Goal: Book appointment/travel/reservation

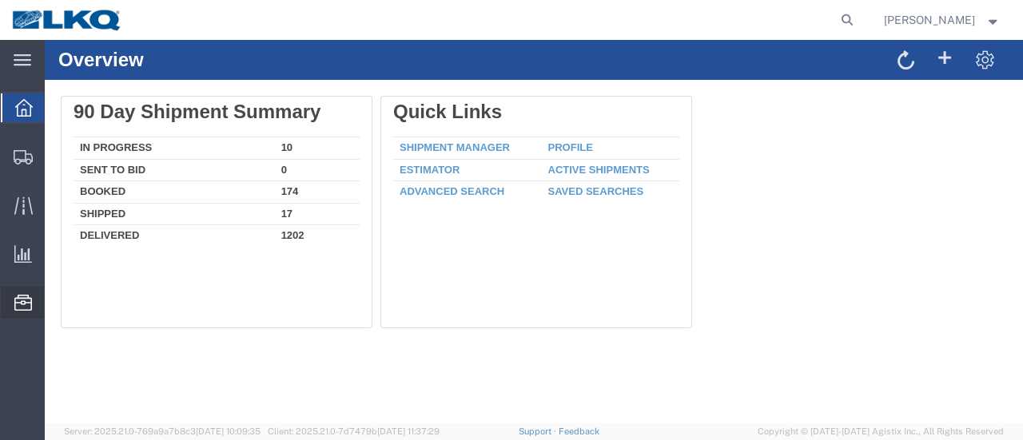
click at [0, 0] on span "Location Appointment" at bounding box center [0, 0] width 0 height 0
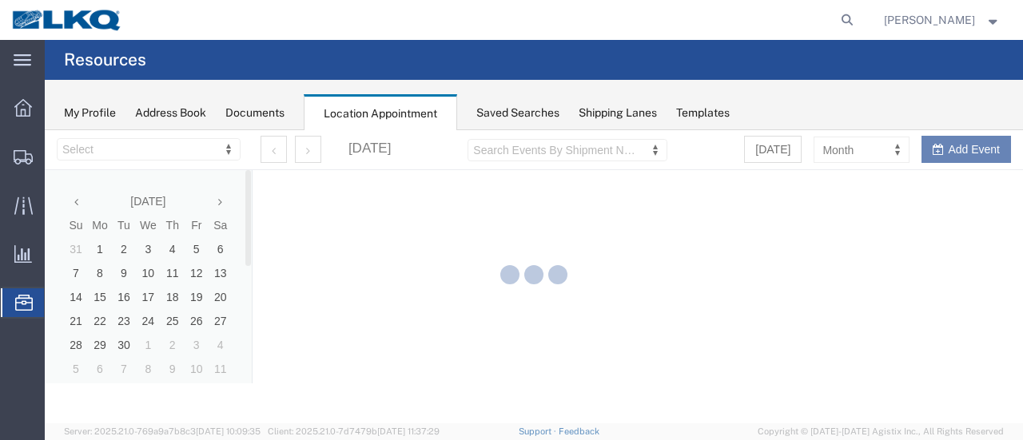
select select "28712"
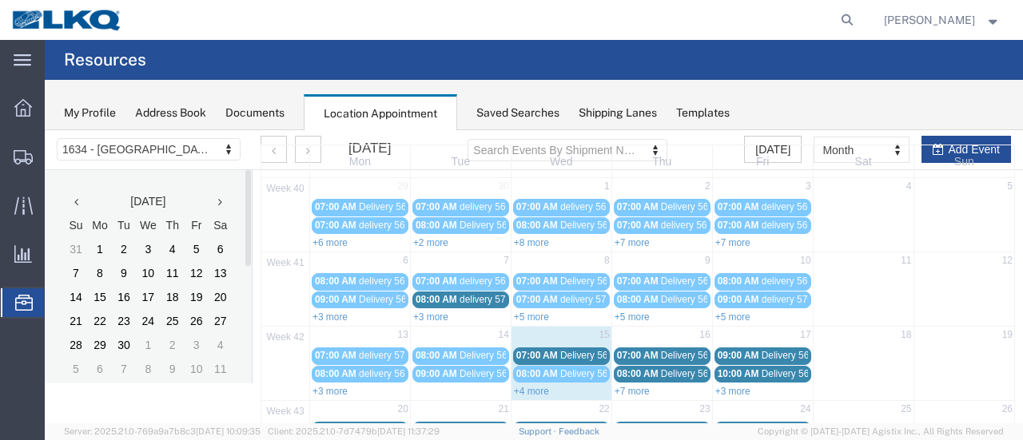
scroll to position [160, 0]
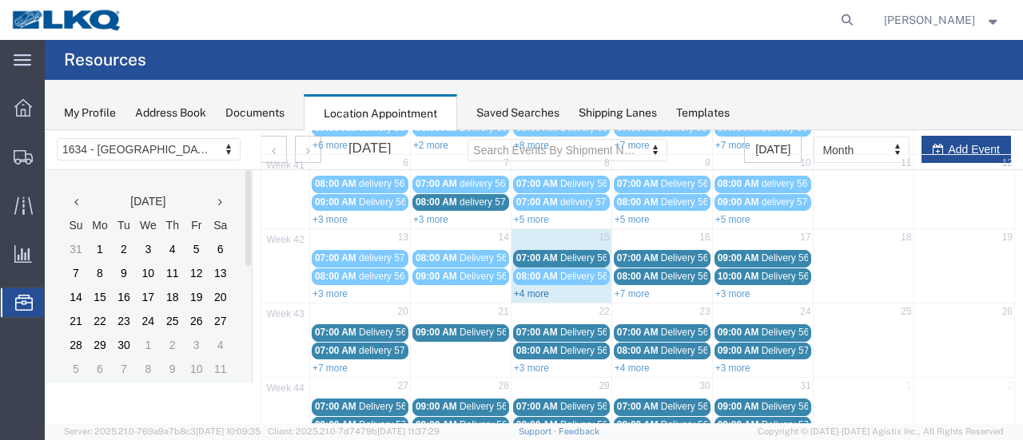
click at [534, 288] on link "+4 more" at bounding box center [531, 293] width 35 height 11
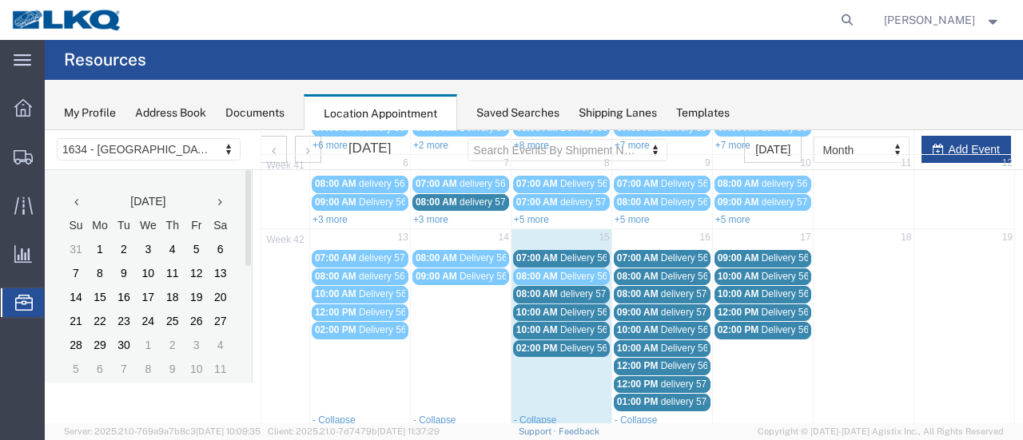
click at [463, 371] on td "09:00 AM Delivery 56743514" at bounding box center [460, 340] width 101 height 144
select select "1"
select select
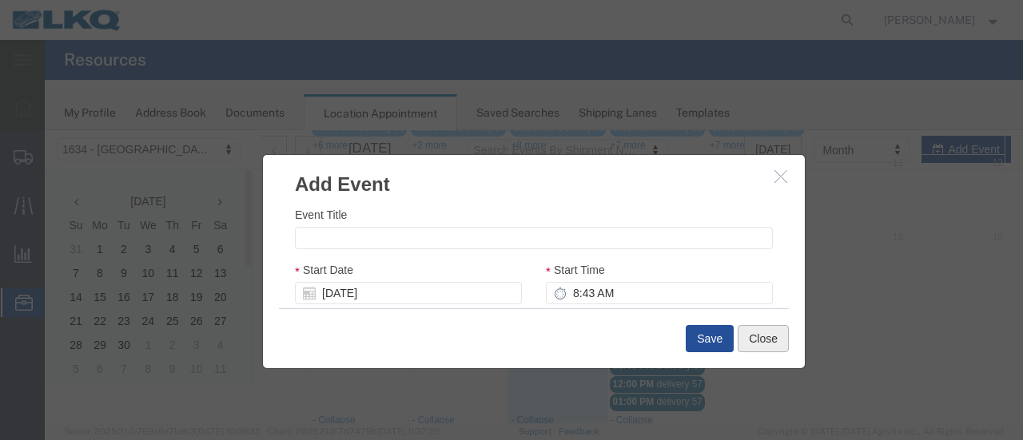
click at [768, 343] on button "Close" at bounding box center [762, 338] width 51 height 27
